Goal: Navigation & Orientation: Find specific page/section

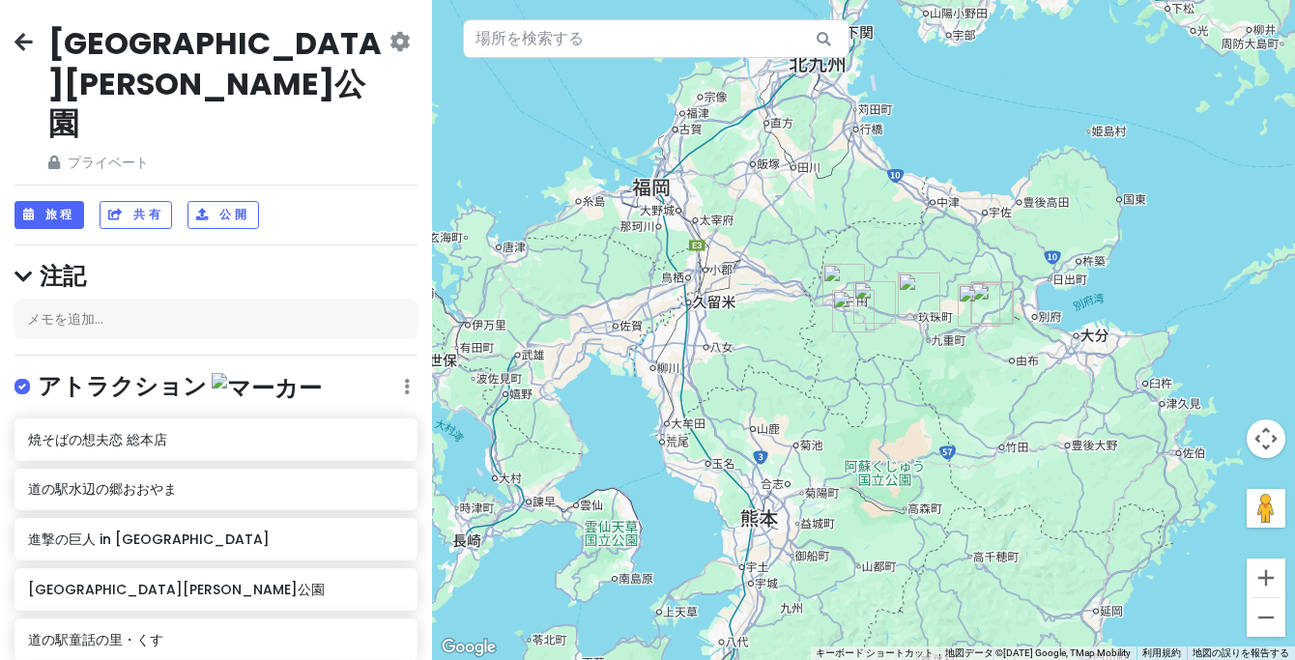
scroll to position [194, 0]
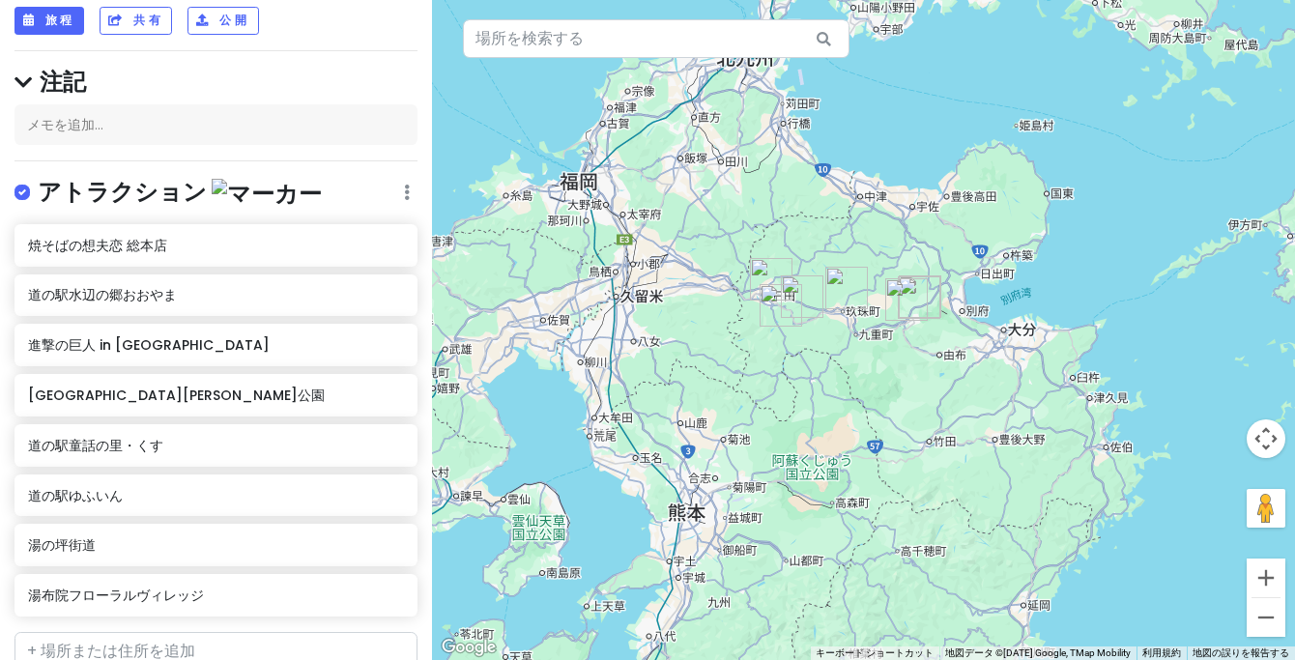
drag, startPoint x: 0, startPoint y: 0, endPoint x: 795, endPoint y: 223, distance: 826.2
click at [795, 223] on div at bounding box center [863, 330] width 863 height 660
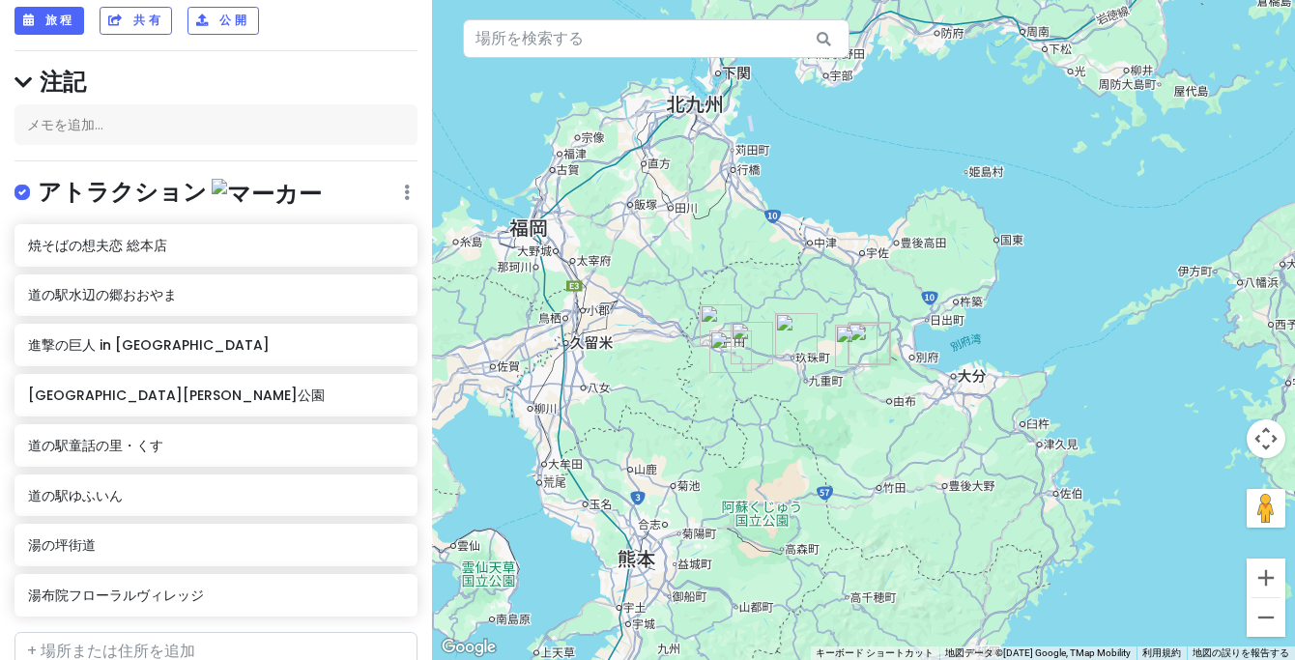
drag, startPoint x: 885, startPoint y: 232, endPoint x: 904, endPoint y: 307, distance: 77.6
click at [902, 308] on div at bounding box center [863, 330] width 863 height 660
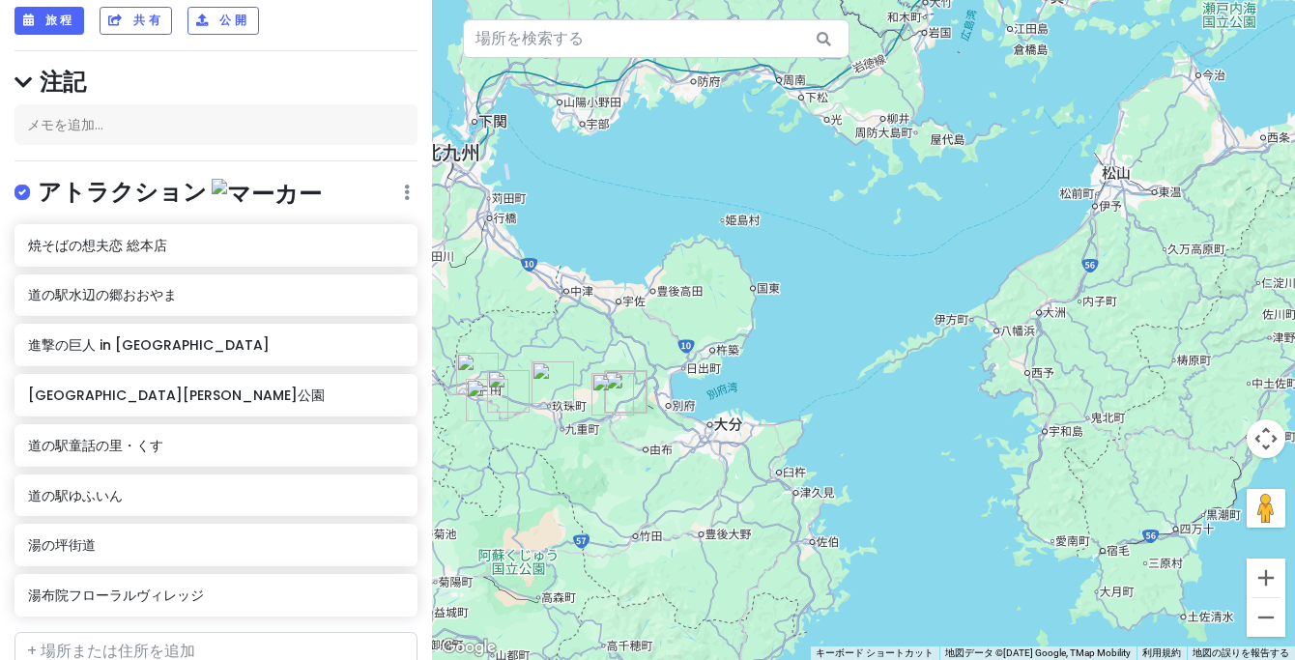
drag, startPoint x: 1062, startPoint y: 262, endPoint x: 814, endPoint y: 290, distance: 250.0
click at [814, 290] on div at bounding box center [863, 330] width 863 height 660
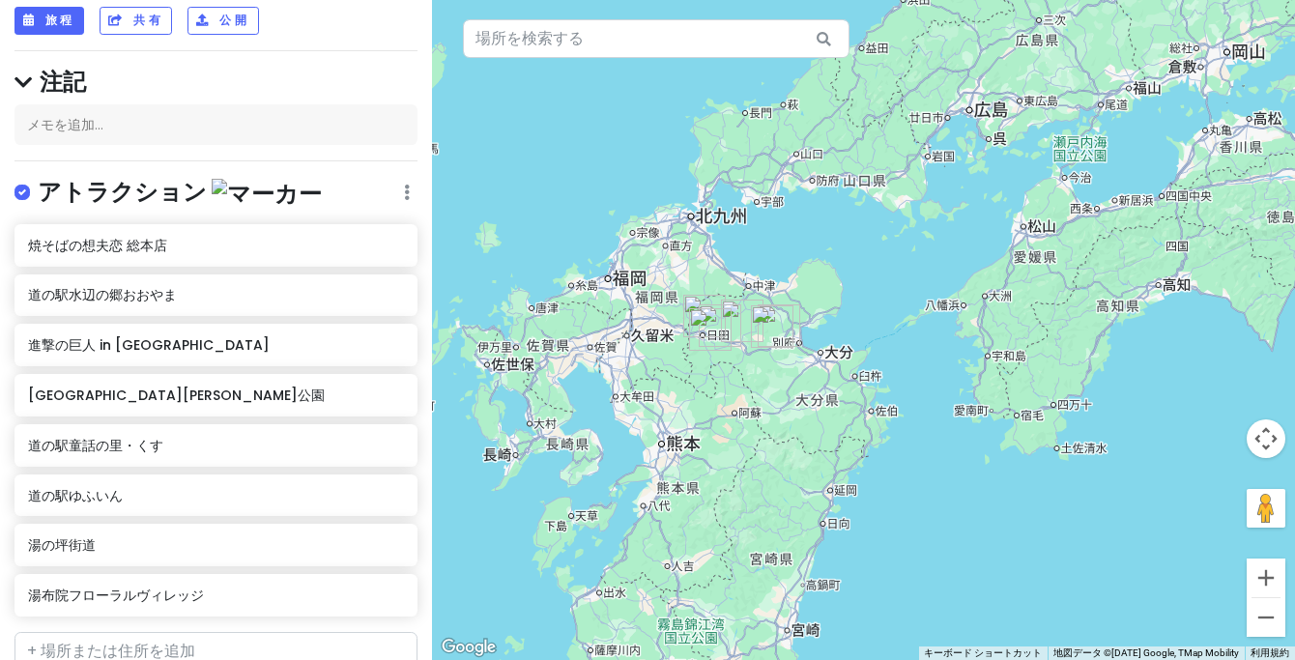
drag, startPoint x: 720, startPoint y: 389, endPoint x: 886, endPoint y: 377, distance: 166.7
click at [887, 376] on div at bounding box center [863, 330] width 863 height 660
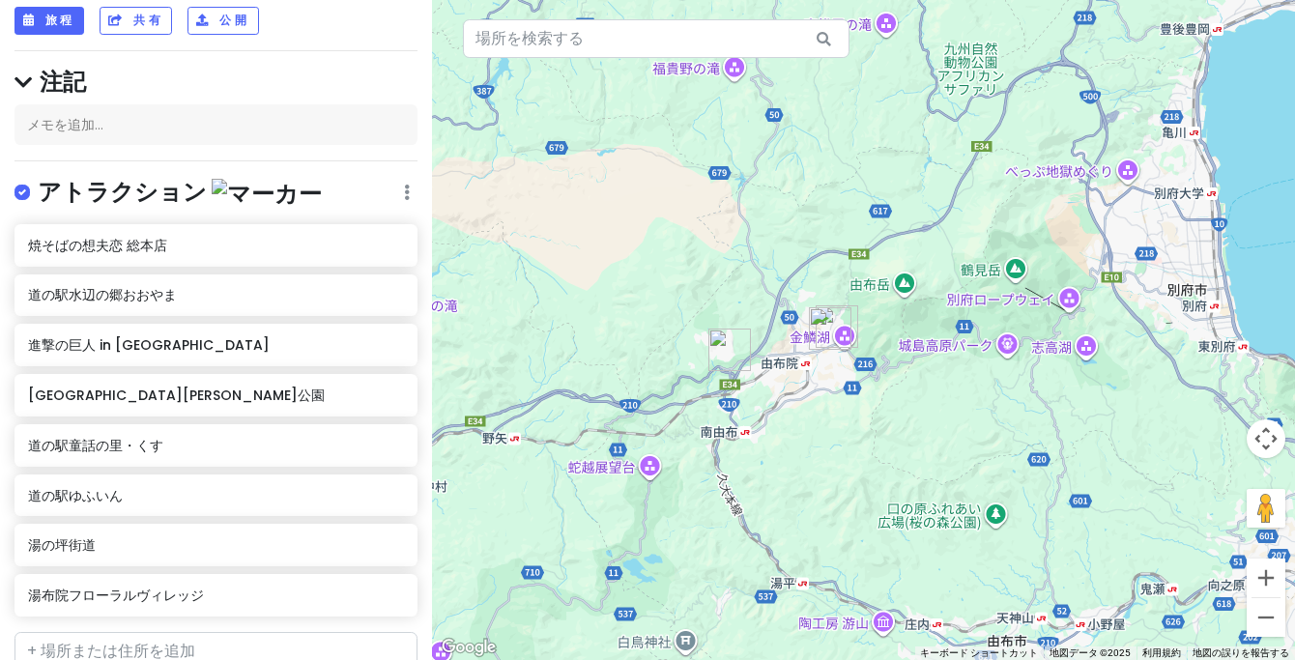
drag, startPoint x: 1003, startPoint y: 177, endPoint x: 1051, endPoint y: 230, distance: 71.2
click at [1051, 230] on div at bounding box center [863, 330] width 863 height 660
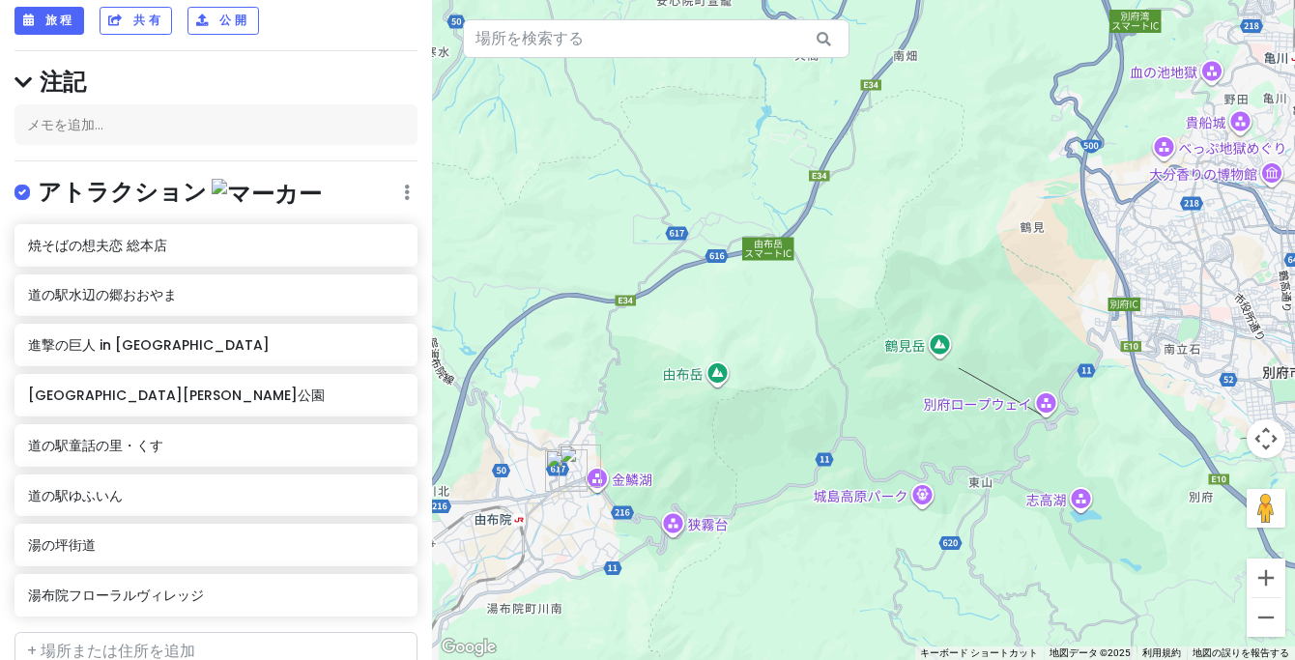
drag, startPoint x: 1049, startPoint y: 236, endPoint x: 981, endPoint y: 328, distance: 114.0
click at [981, 328] on div at bounding box center [863, 330] width 863 height 660
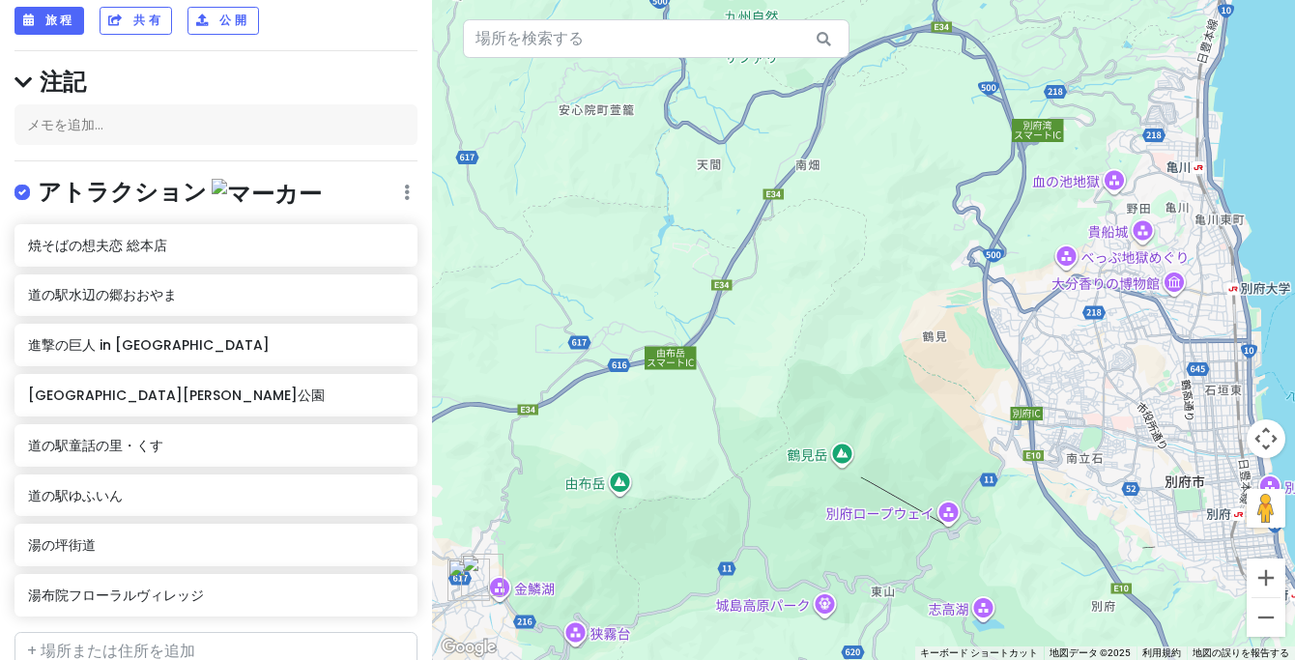
drag, startPoint x: 934, startPoint y: 166, endPoint x: 886, endPoint y: 217, distance: 69.8
click at [850, 220] on div at bounding box center [863, 330] width 863 height 660
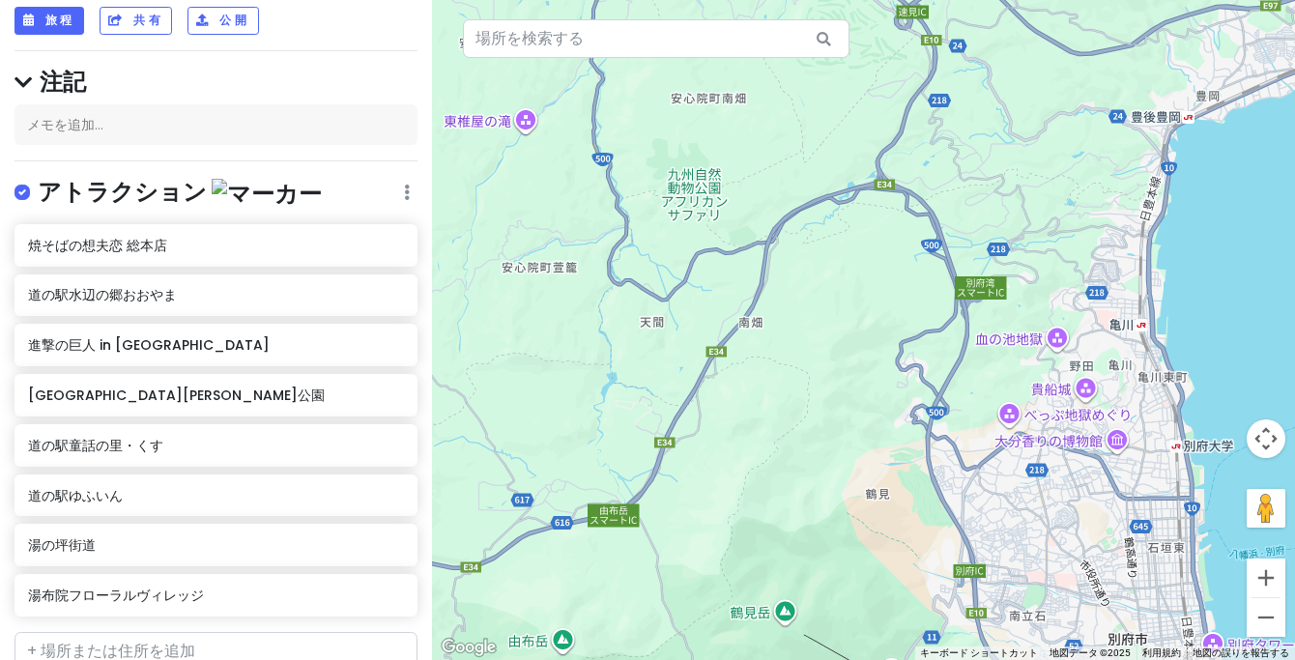
drag, startPoint x: 914, startPoint y: 282, endPoint x: 952, endPoint y: 363, distance: 89.5
click at [941, 373] on div at bounding box center [863, 330] width 863 height 660
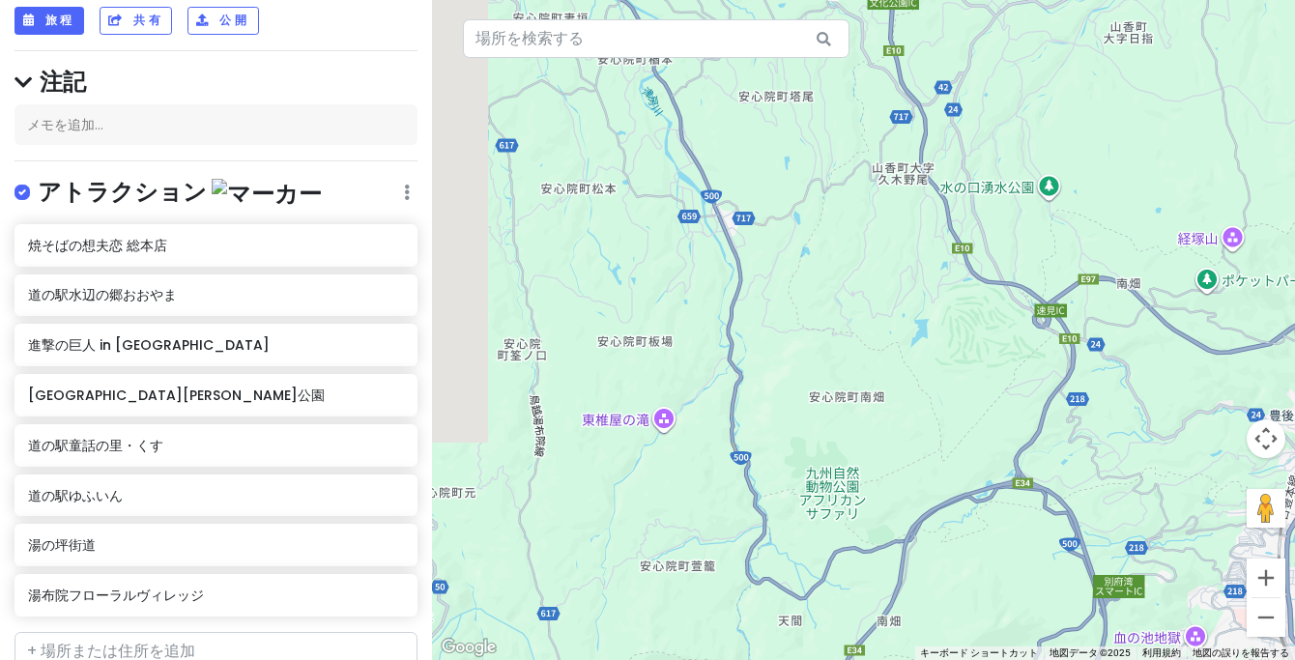
drag, startPoint x: 944, startPoint y: 433, endPoint x: 1002, endPoint y: 433, distance: 58.0
click at [982, 465] on div at bounding box center [863, 330] width 863 height 660
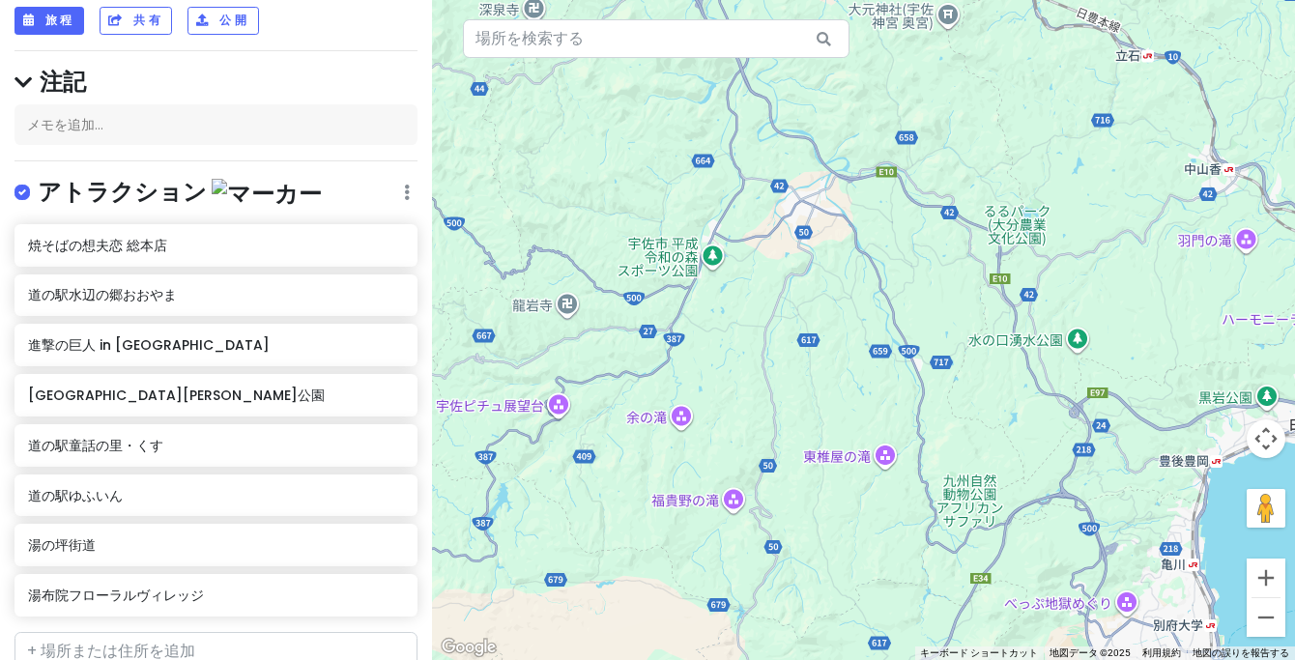
click at [1050, 380] on div at bounding box center [863, 330] width 863 height 660
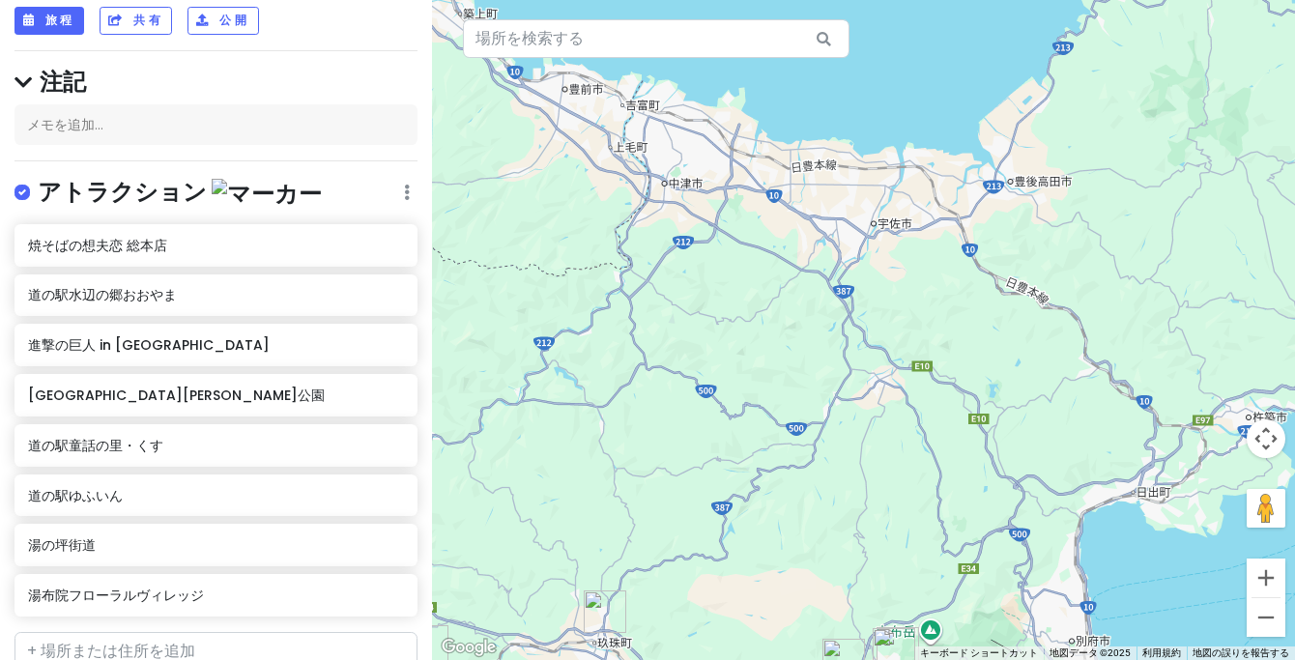
drag, startPoint x: 1120, startPoint y: 265, endPoint x: 1053, endPoint y: 423, distance: 172.3
click at [1052, 425] on div at bounding box center [863, 330] width 863 height 660
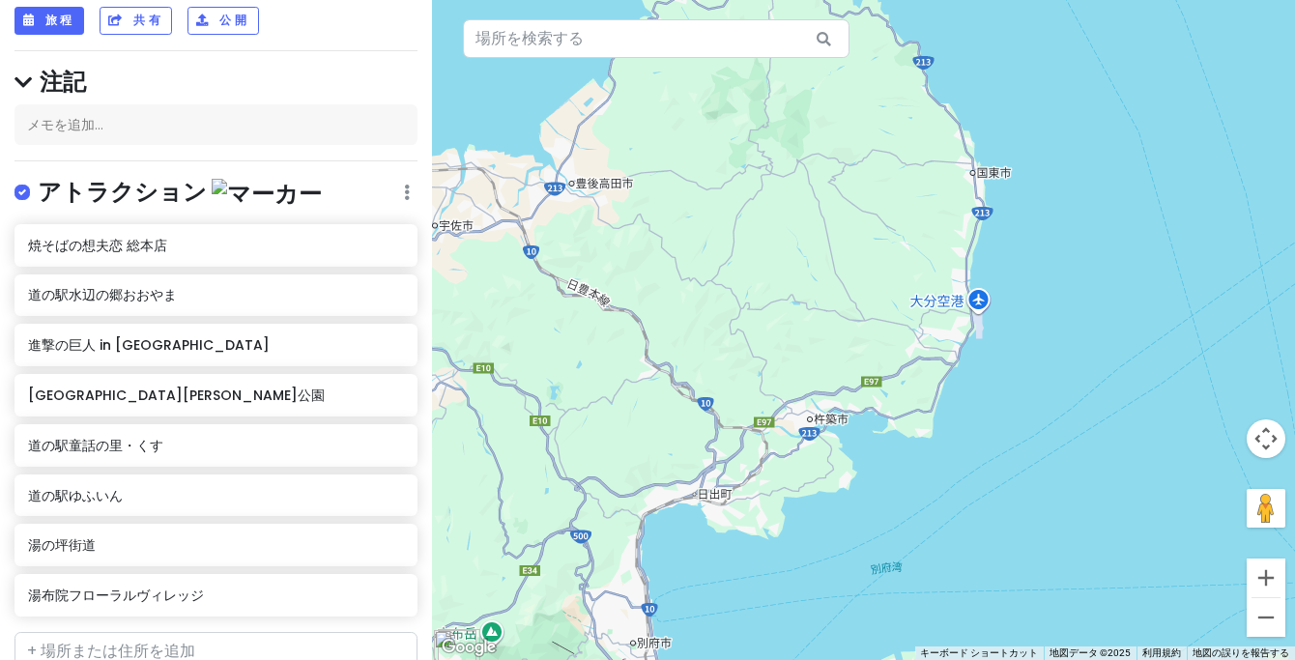
drag, startPoint x: 1106, startPoint y: 442, endPoint x: 757, endPoint y: 240, distance: 403.2
click at [757, 240] on div at bounding box center [863, 330] width 863 height 660
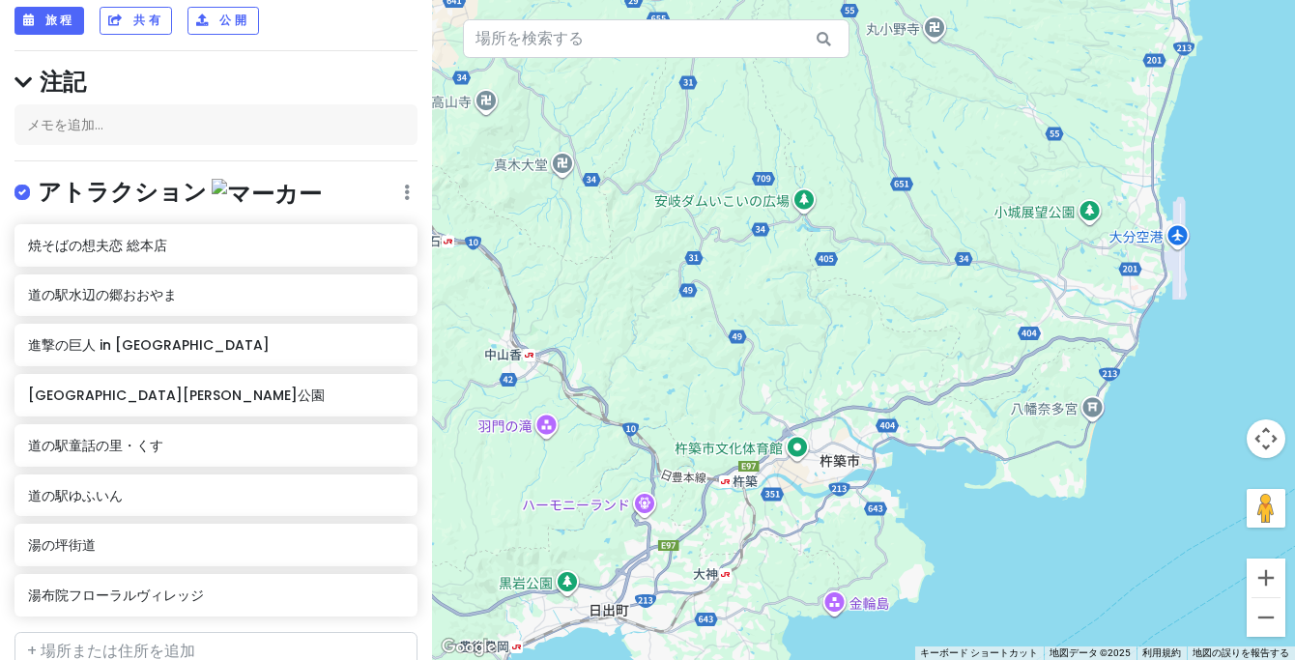
drag, startPoint x: 664, startPoint y: 335, endPoint x: 942, endPoint y: 360, distance: 279.4
click at [942, 360] on div at bounding box center [863, 330] width 863 height 660
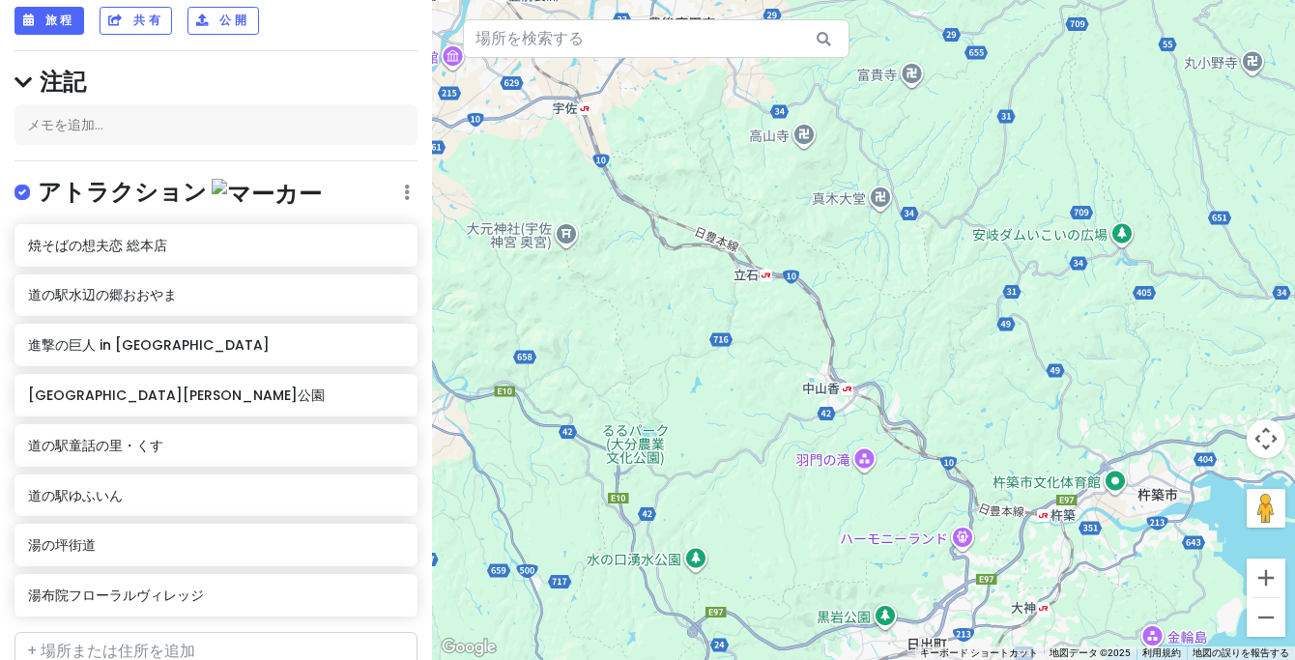
drag, startPoint x: 645, startPoint y: 269, endPoint x: 951, endPoint y: 301, distance: 308.0
click at [960, 301] on div at bounding box center [863, 330] width 863 height 660
